Goal: Browse casually

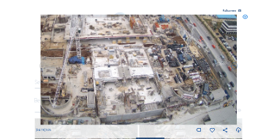
scroll to position [58, 0]
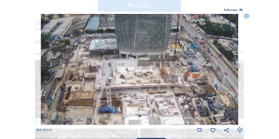
click at [154, 91] on img at bounding box center [139, 69] width 197 height 111
click at [246, 18] on icon at bounding box center [246, 16] width 5 height 5
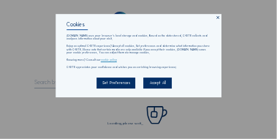
click at [218, 17] on icon at bounding box center [218, 17] width 4 height 4
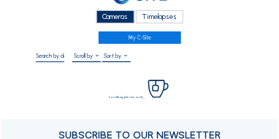
scroll to position [44, 0]
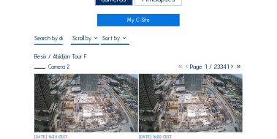
click at [78, 97] on img at bounding box center [85, 103] width 103 height 58
